Goal: Task Accomplishment & Management: Complete application form

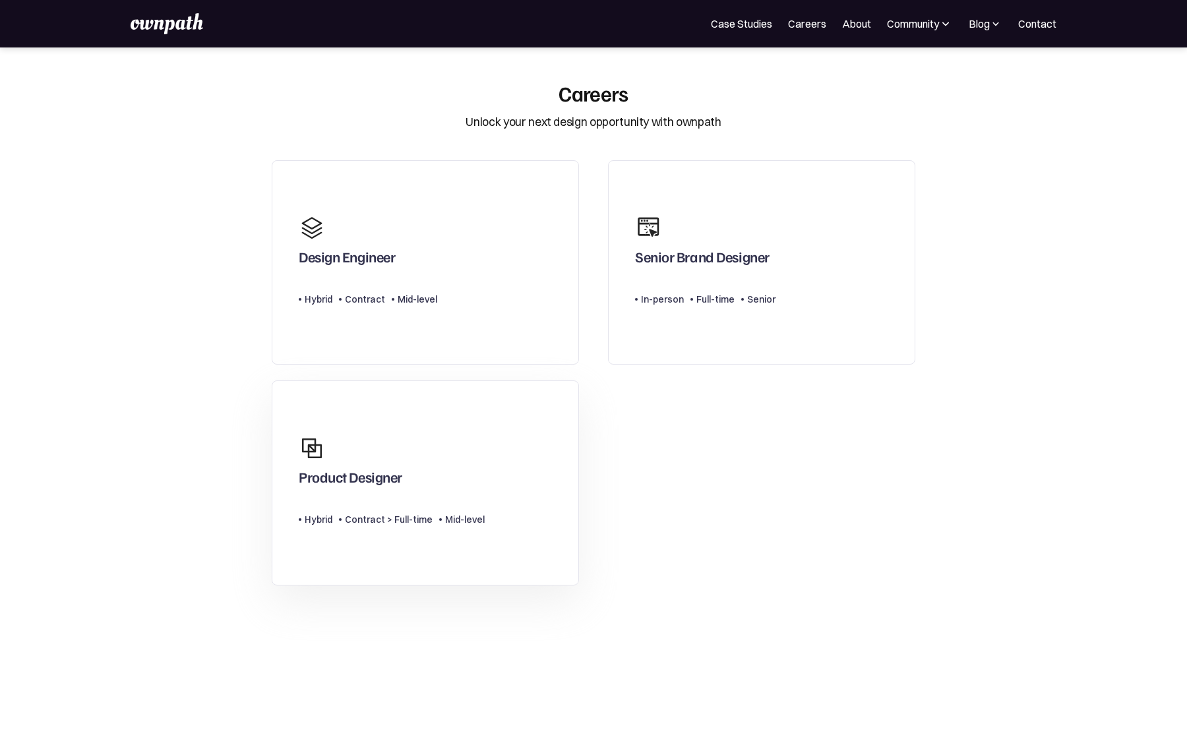
click at [517, 436] on link "Product Designer Type Level Hybrid Contract > Full-time Mid-level" at bounding box center [425, 482] width 307 height 205
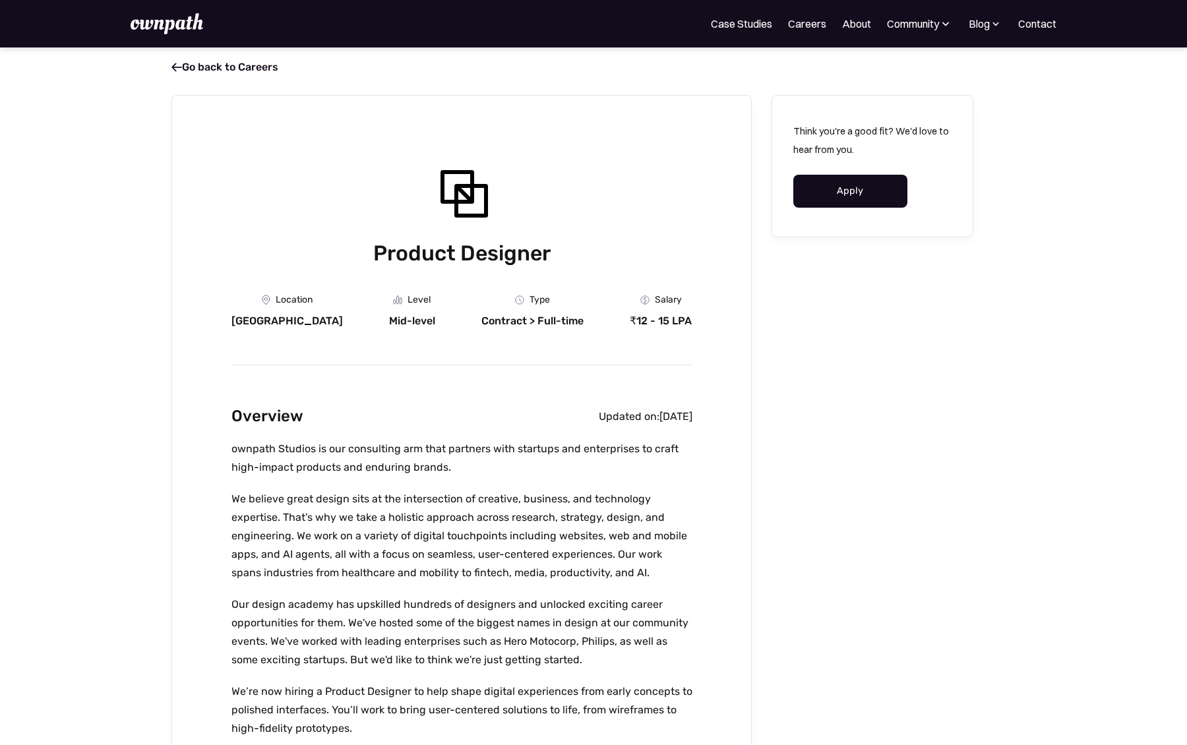
click at [844, 196] on link "Apply" at bounding box center [850, 191] width 114 height 33
click at [180, 70] on link " Go back to Careers" at bounding box center [224, 67] width 107 height 13
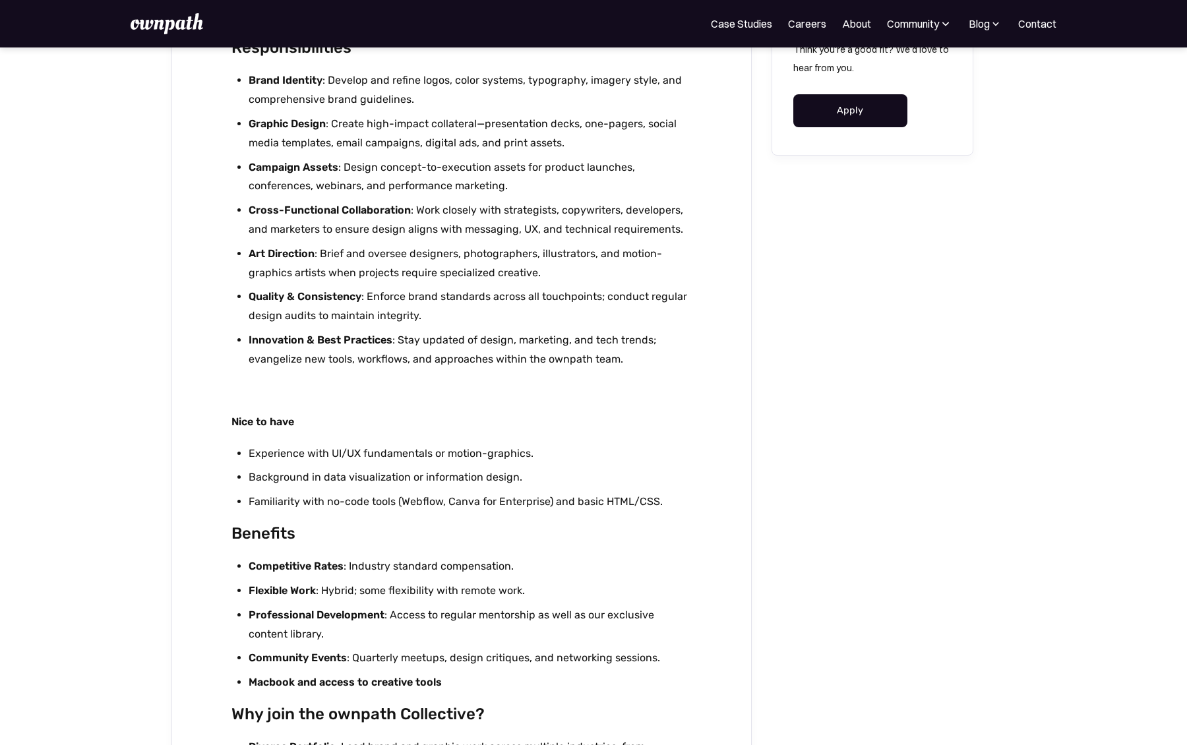
scroll to position [741, 0]
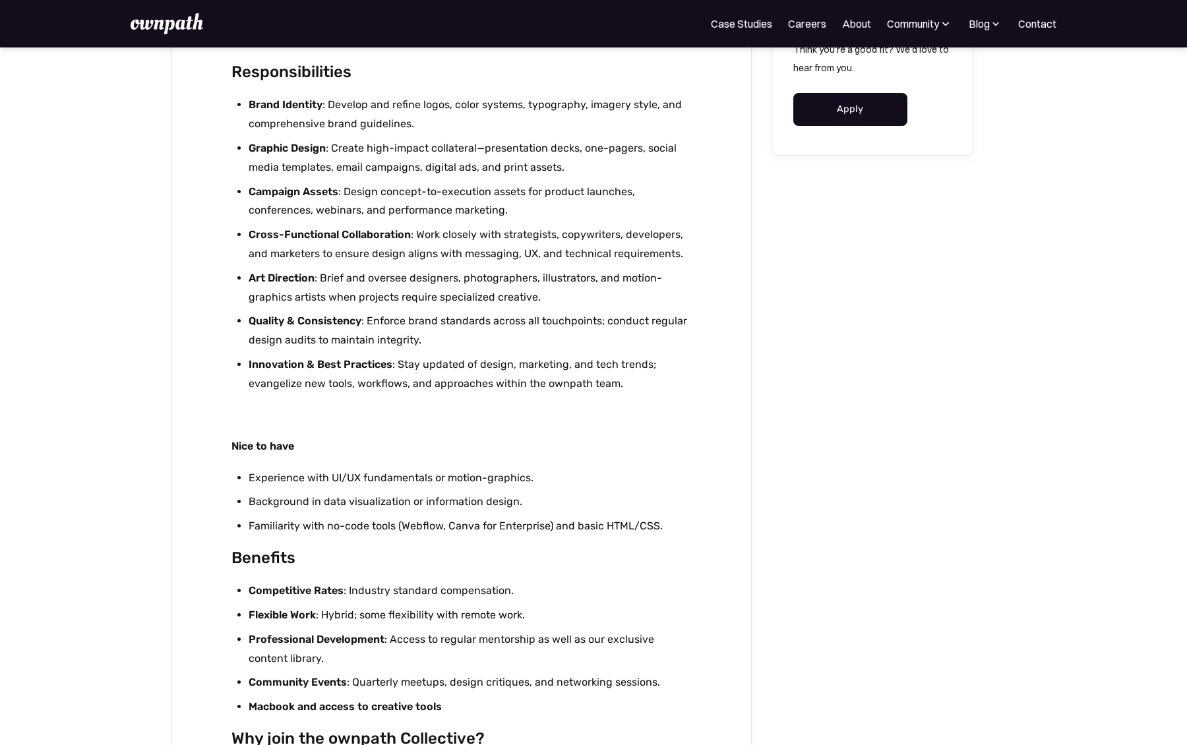
click at [824, 103] on link "Apply" at bounding box center [850, 109] width 114 height 33
